Goal: Check status: Check status

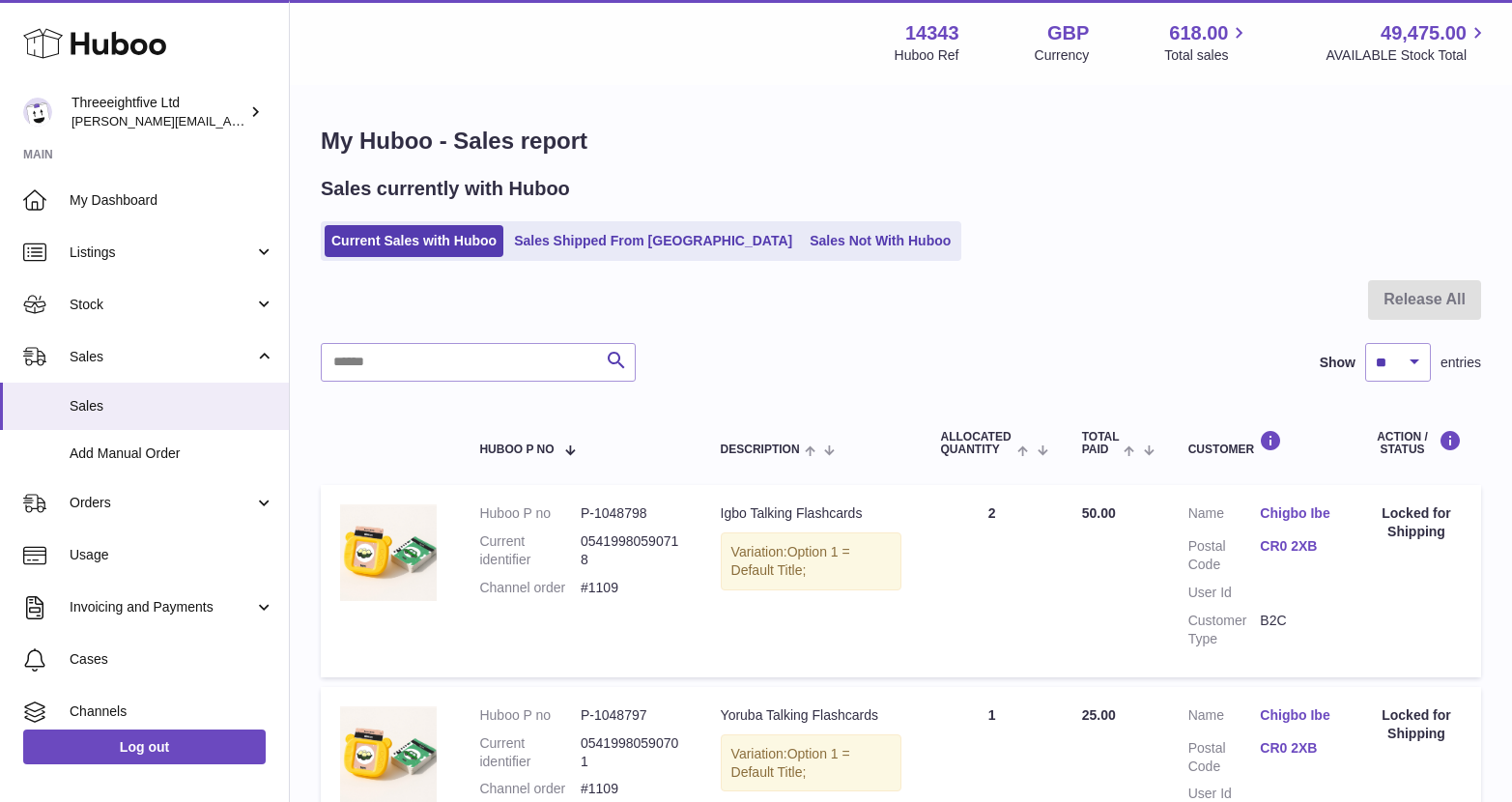
select select "**"
click at [585, 248] on link "Sales Shipped From [GEOGRAPHIC_DATA]" at bounding box center [653, 240] width 292 height 32
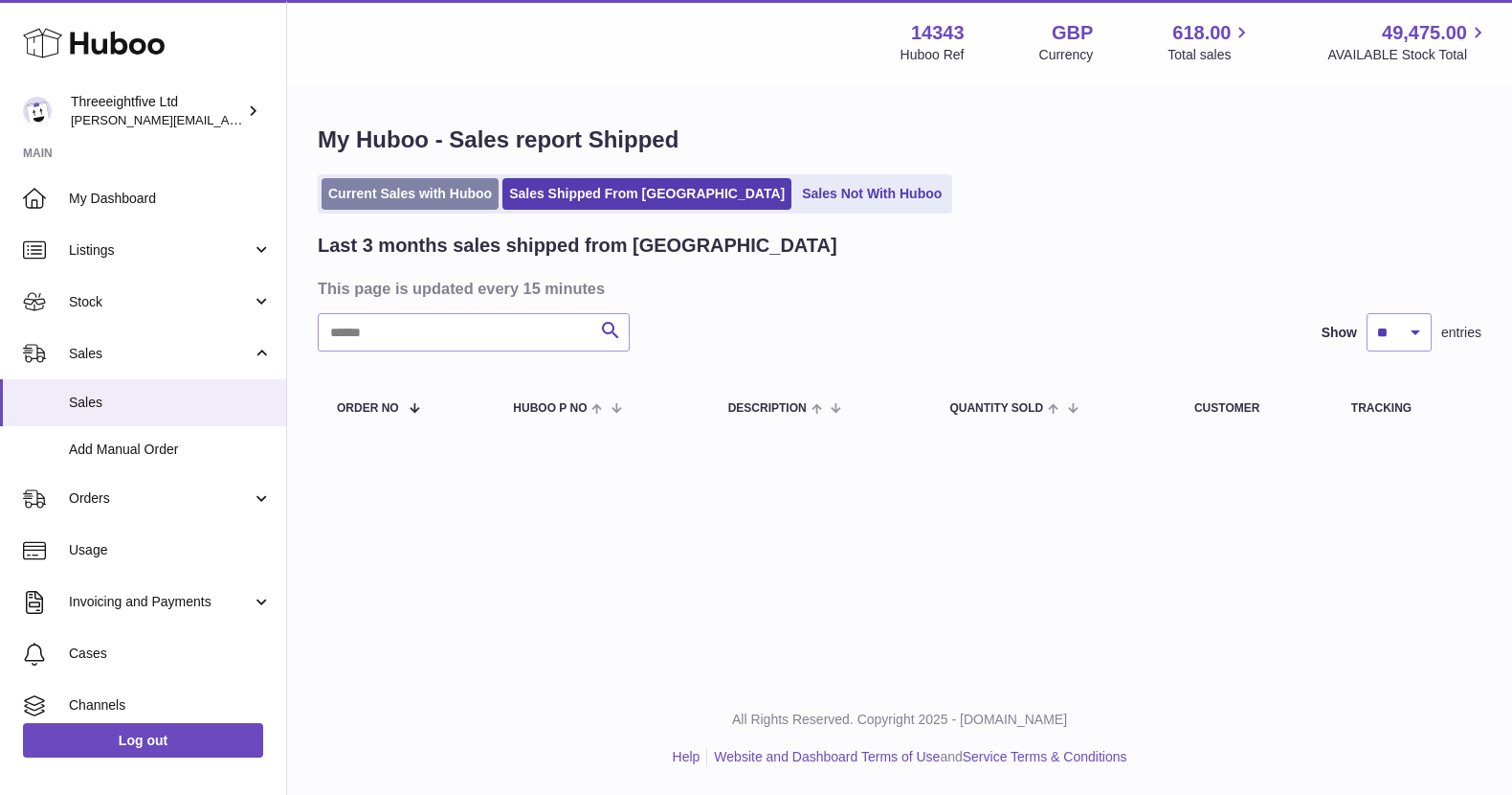
click at [447, 199] on link "Current Sales with Huboo" at bounding box center [409, 194] width 177 height 32
